Goal: Task Accomplishment & Management: Complete application form

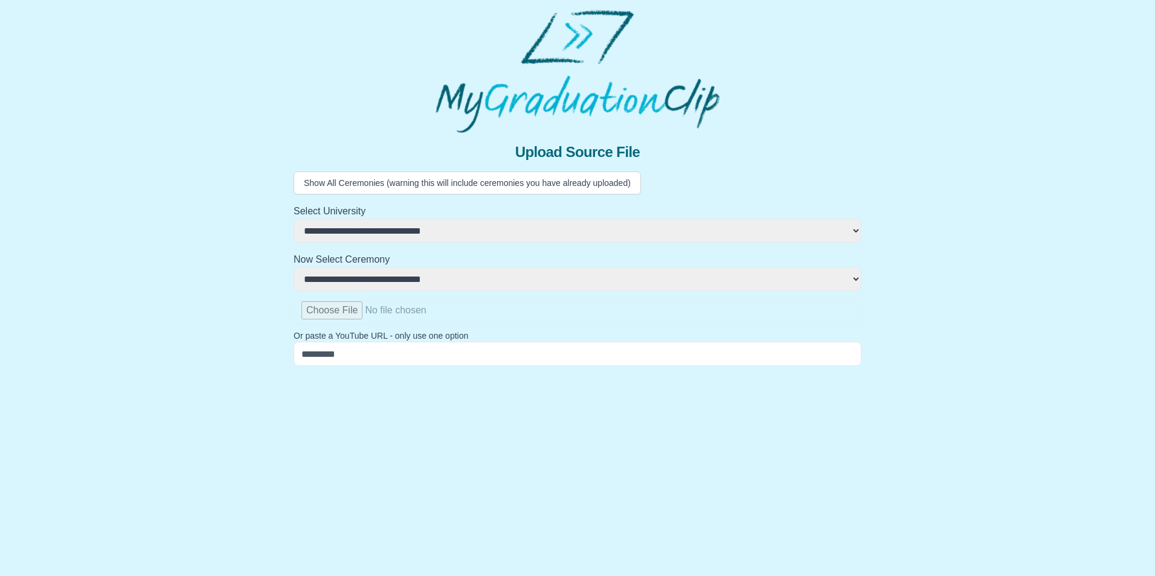
select select "**********"
click at [348, 287] on select "**********" at bounding box center [578, 279] width 568 height 24
click at [347, 284] on select "**********" at bounding box center [578, 279] width 568 height 24
click at [332, 310] on input "file" at bounding box center [578, 313] width 568 height 24
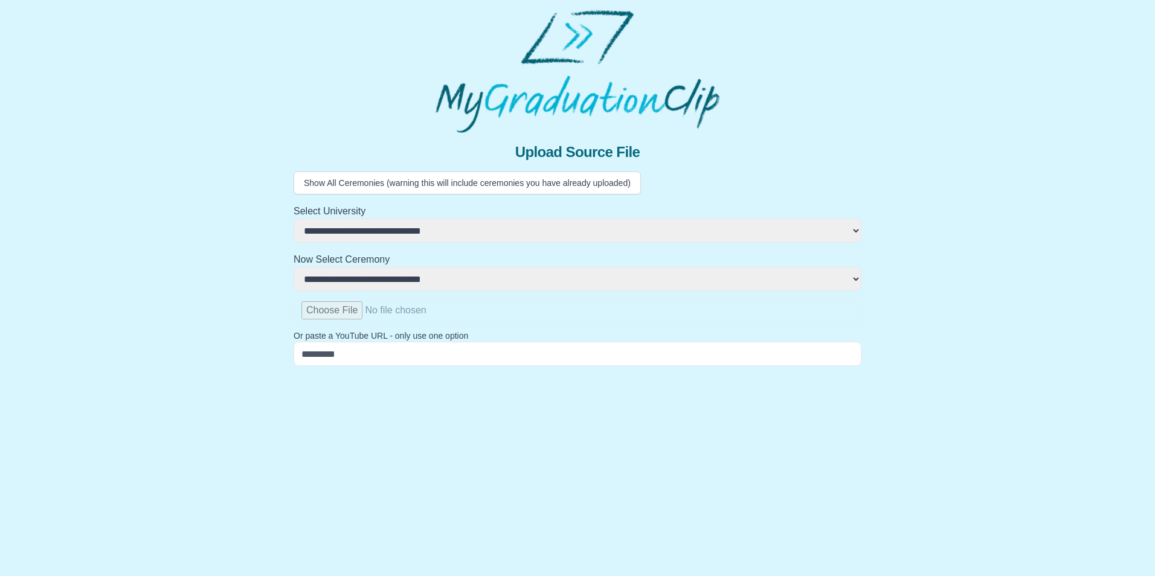
type input "**********"
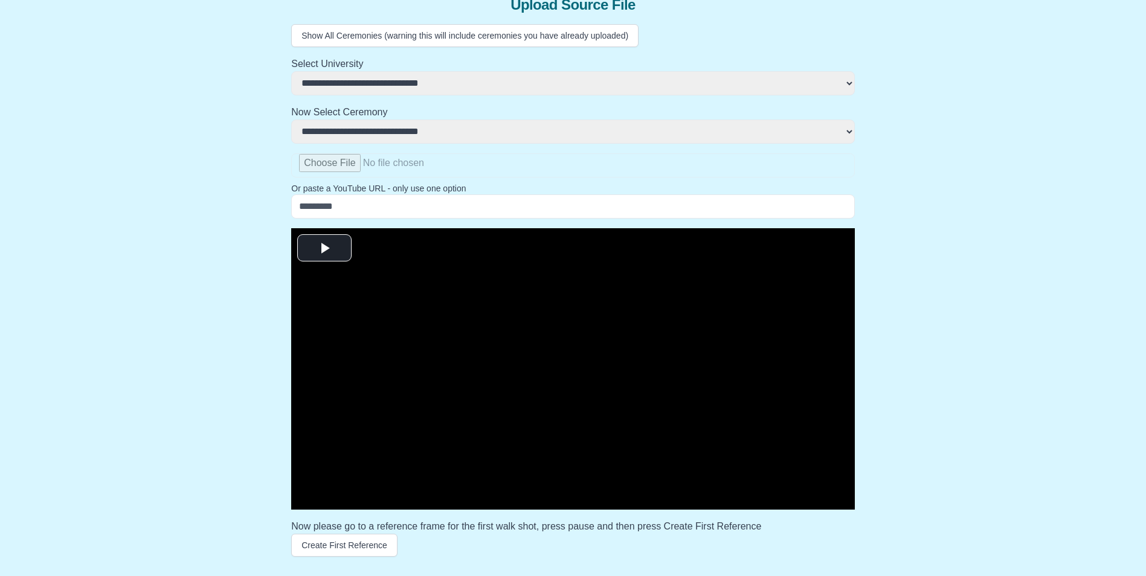
scroll to position [182, 0]
click at [324, 248] on span "Video Player" at bounding box center [324, 248] width 0 height 0
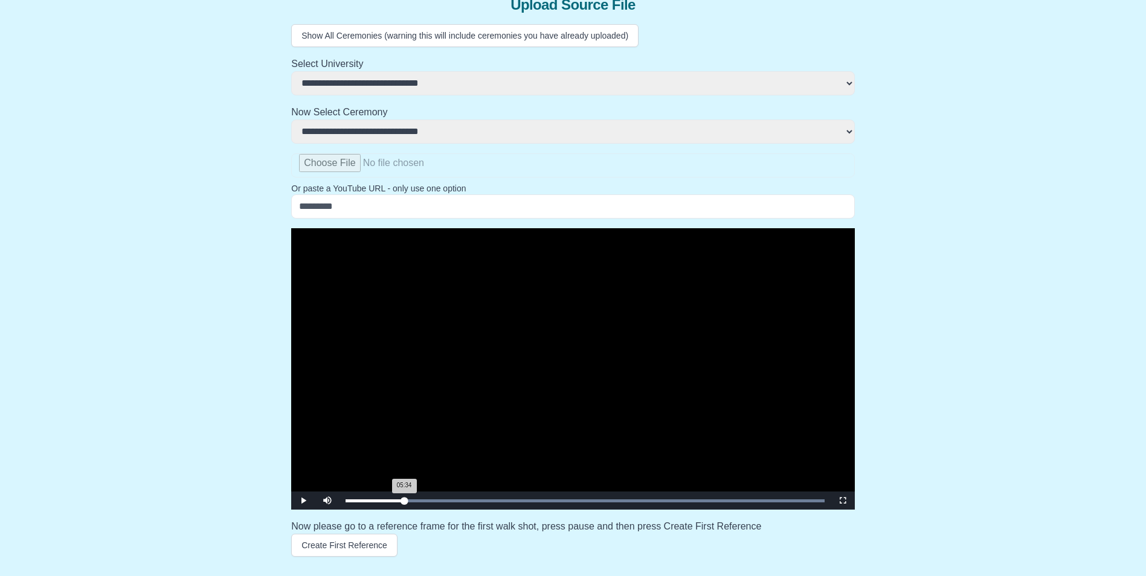
click at [404, 500] on div "Loaded : 0% 05:34 05:34 Progress : 0%" at bounding box center [584, 501] width 479 height 3
click at [303, 501] on span "Video Player" at bounding box center [303, 501] width 0 height 0
drag, startPoint x: 399, startPoint y: 503, endPoint x: 381, endPoint y: 504, distance: 18.2
click at [381, 503] on div "03:19 Progress : 0%" at bounding box center [363, 501] width 36 height 3
click at [303, 501] on span "Video Player" at bounding box center [303, 501] width 0 height 0
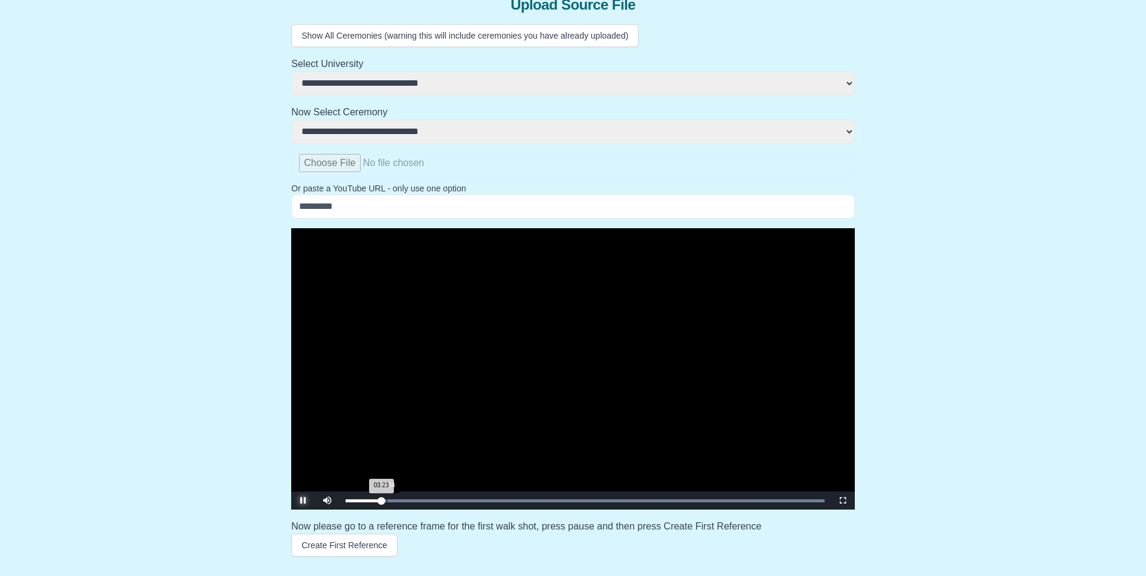
click at [399, 501] on div "Loaded : 0% 03:54 03:23 Progress : 0%" at bounding box center [584, 501] width 479 height 3
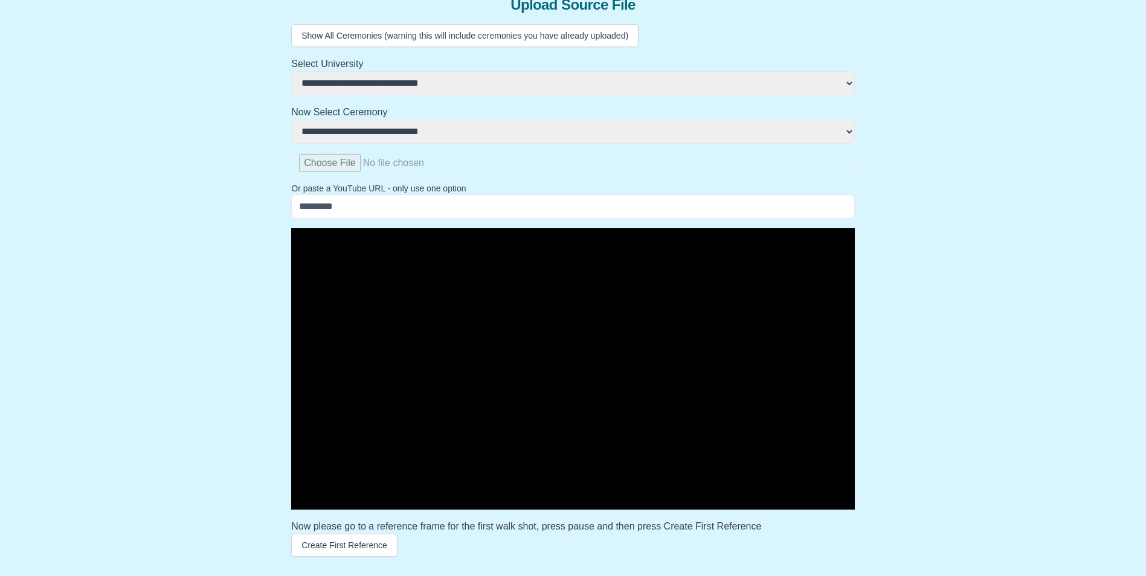
click at [303, 501] on span "Video Player" at bounding box center [303, 501] width 0 height 0
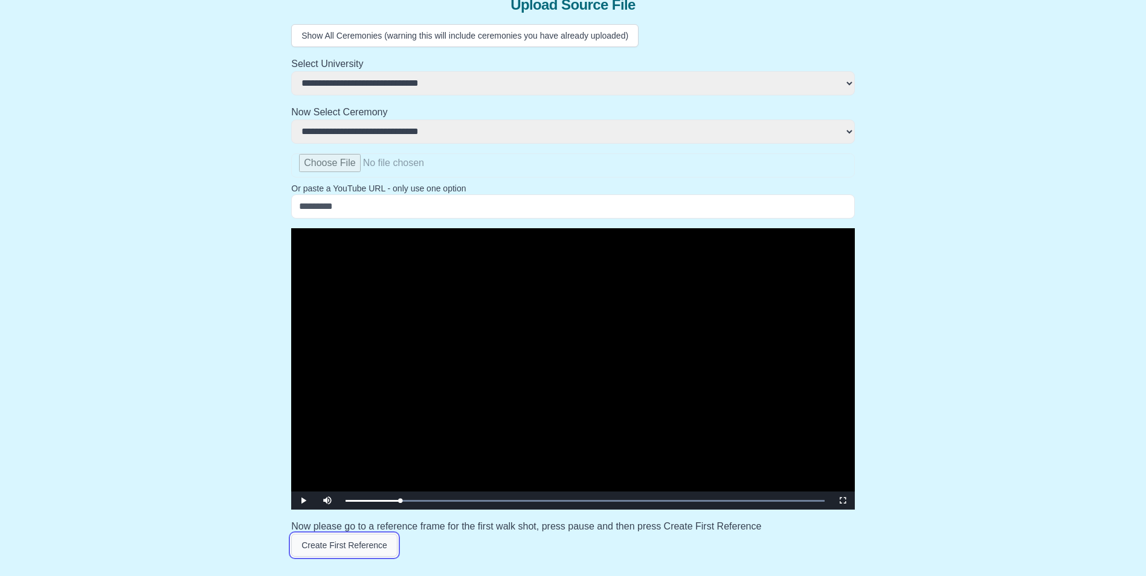
click at [330, 550] on button "Create First Reference" at bounding box center [344, 545] width 106 height 23
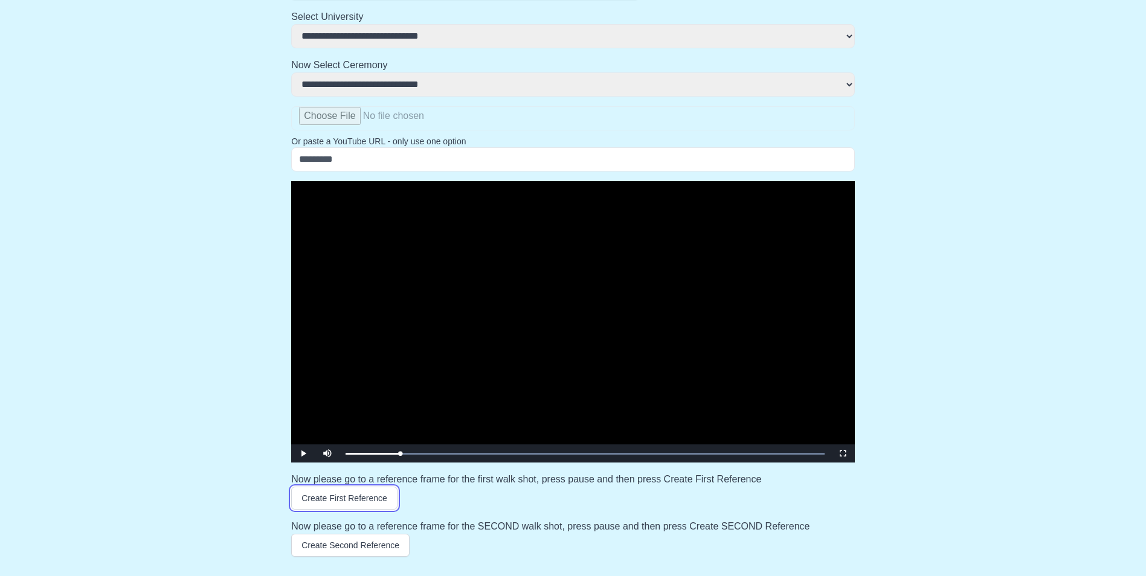
scroll to position [229, 0]
click at [303, 454] on span "Video Player" at bounding box center [303, 454] width 0 height 0
click at [401, 455] on div "05:17 Progress : 0%" at bounding box center [373, 453] width 56 height 3
click at [399, 455] on div "05:03 Progress : 0%" at bounding box center [373, 453] width 56 height 3
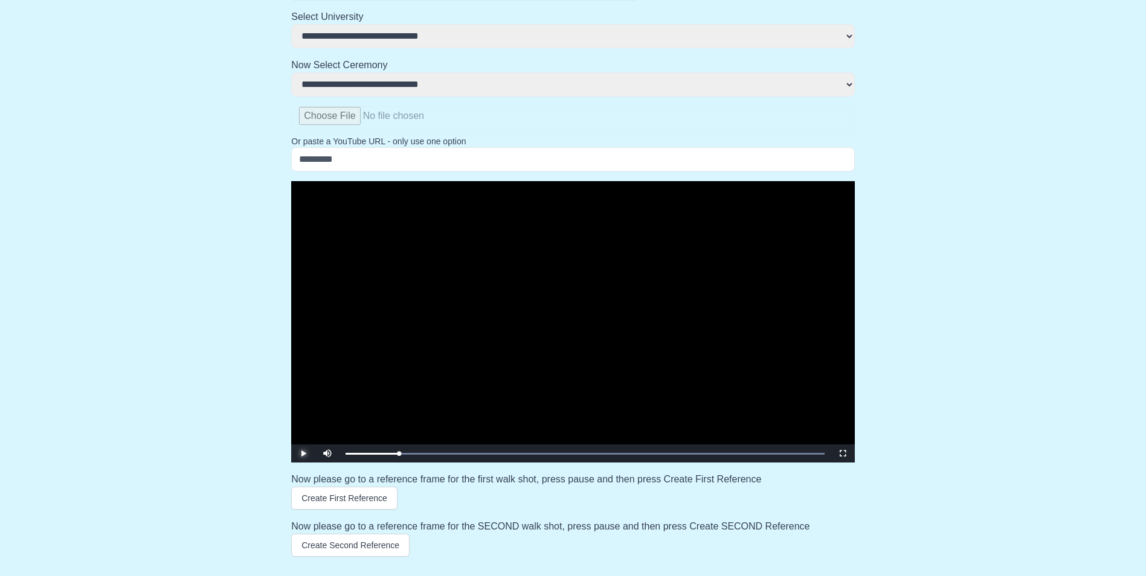
click at [303, 454] on span "Video Player" at bounding box center [303, 454] width 0 height 0
click at [387, 451] on div "Loaded : 0% 03:57 03:57 Progress : 0%" at bounding box center [584, 454] width 491 height 18
click at [303, 454] on span "Video Player" at bounding box center [303, 454] width 0 height 0
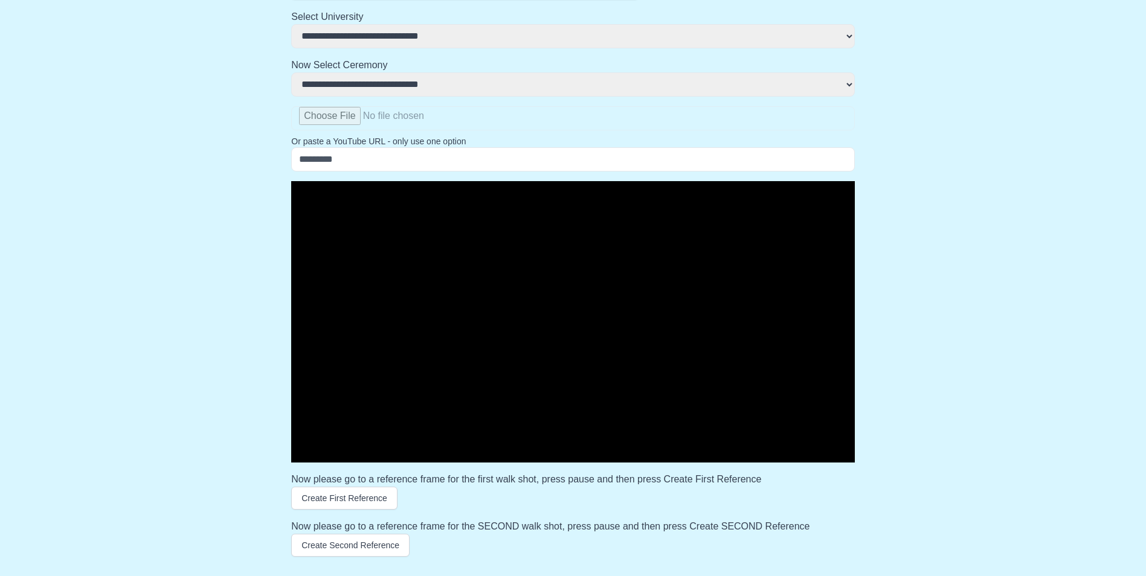
click at [303, 454] on span "Video Player" at bounding box center [303, 454] width 0 height 0
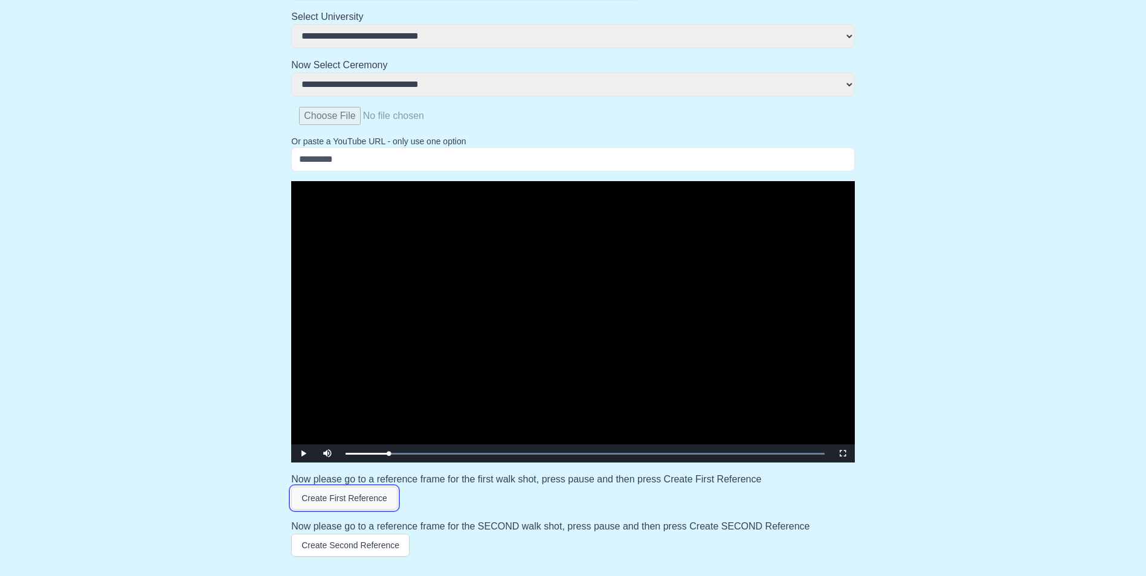
click at [321, 497] on button "Create First Reference" at bounding box center [344, 498] width 106 height 23
click at [303, 454] on span "Video Player" at bounding box center [303, 454] width 0 height 0
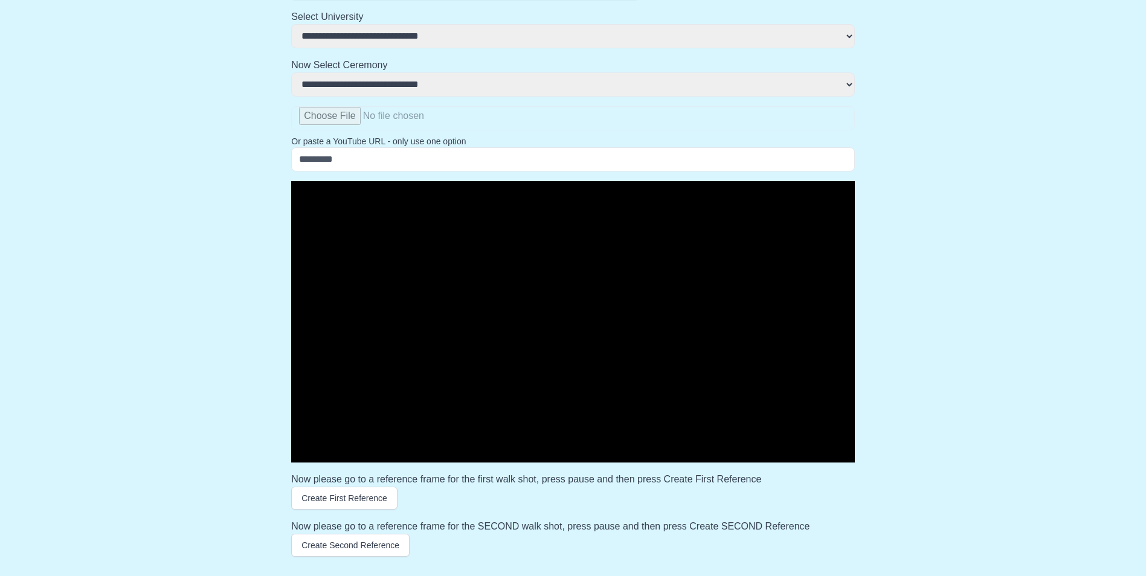
click at [303, 454] on span "Video Player" at bounding box center [303, 454] width 0 height 0
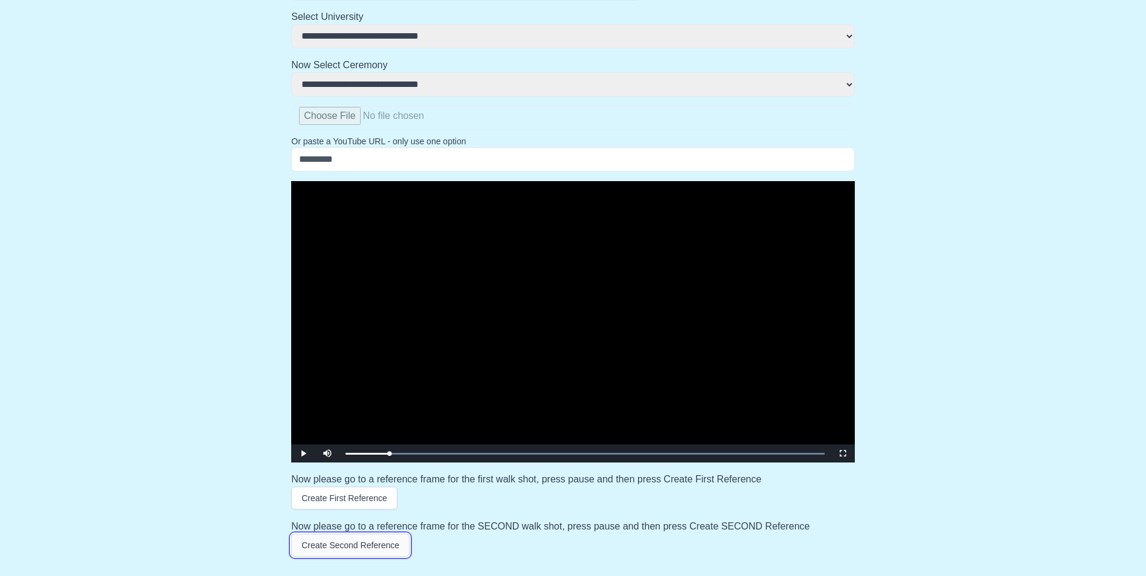
click at [313, 547] on button "Create Second Reference" at bounding box center [350, 545] width 118 height 23
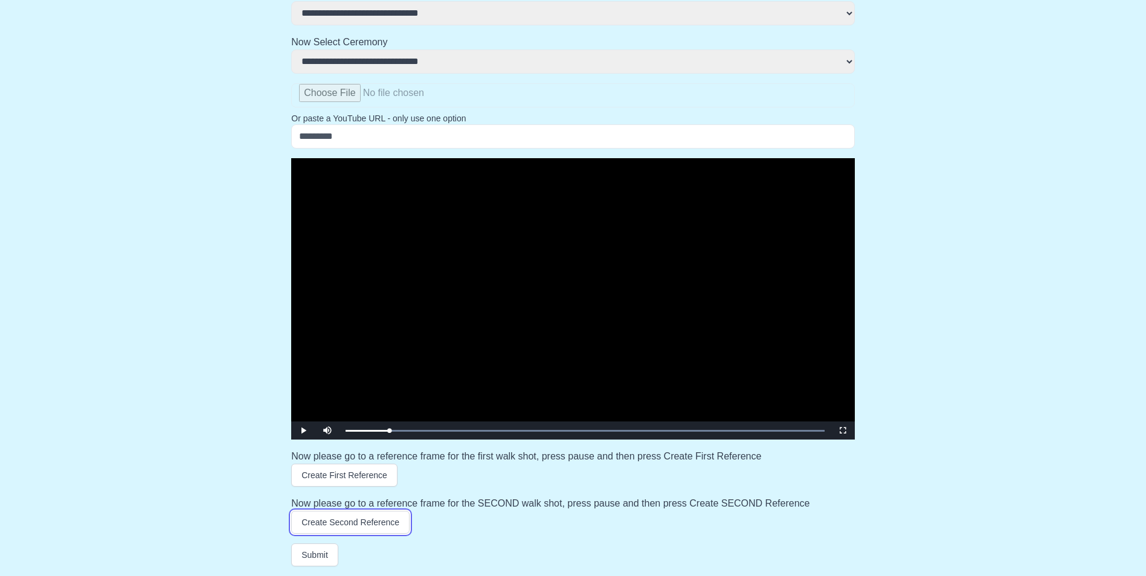
scroll to position [252, 0]
click at [310, 559] on button "Submit" at bounding box center [314, 555] width 47 height 23
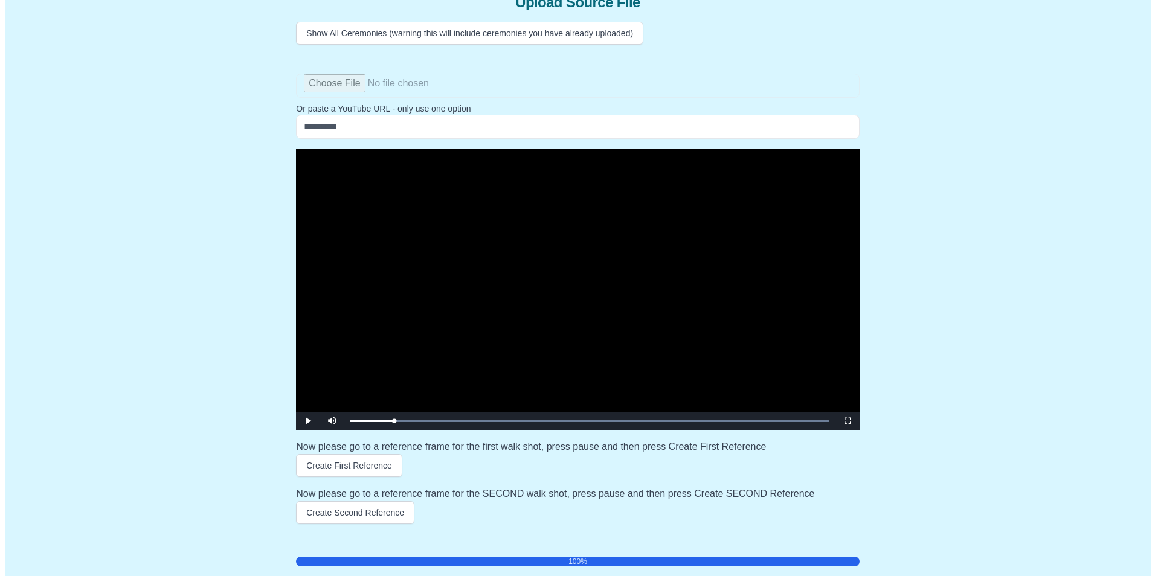
scroll to position [0, 0]
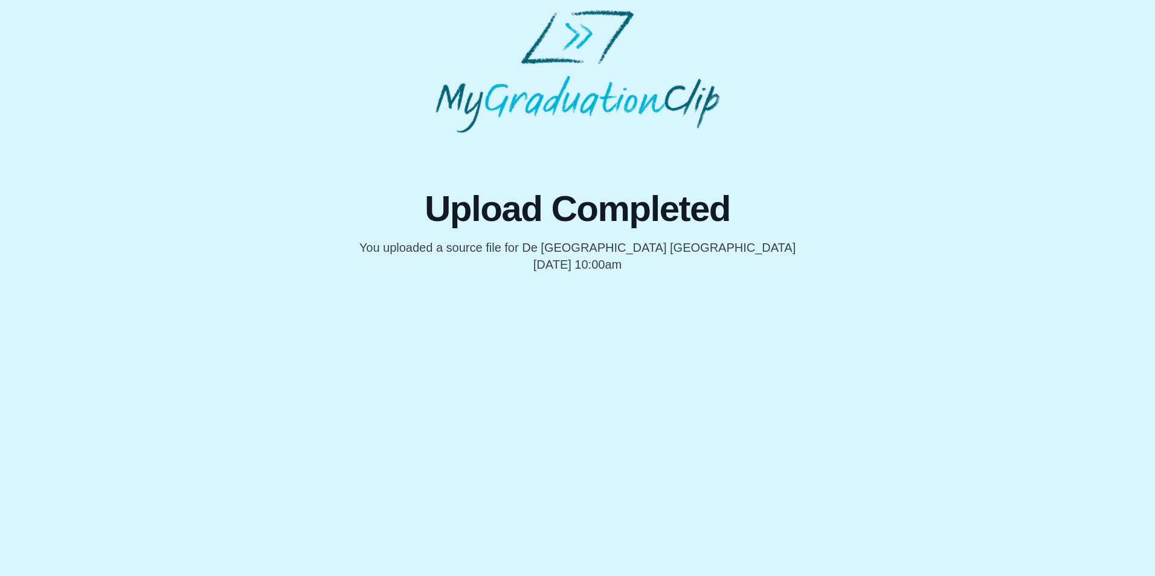
click at [233, 277] on body "Upload Completed You uploaded a source file for [GEOGRAPHIC_DATA] [GEOGRAPHIC_D…" at bounding box center [577, 141] width 1155 height 283
click at [230, 76] on div "Upload Completed You uploaded a source file for [GEOGRAPHIC_DATA] [GEOGRAPHIC_D…" at bounding box center [578, 141] width 1136 height 263
